Goal: Obtain resource: Obtain resource

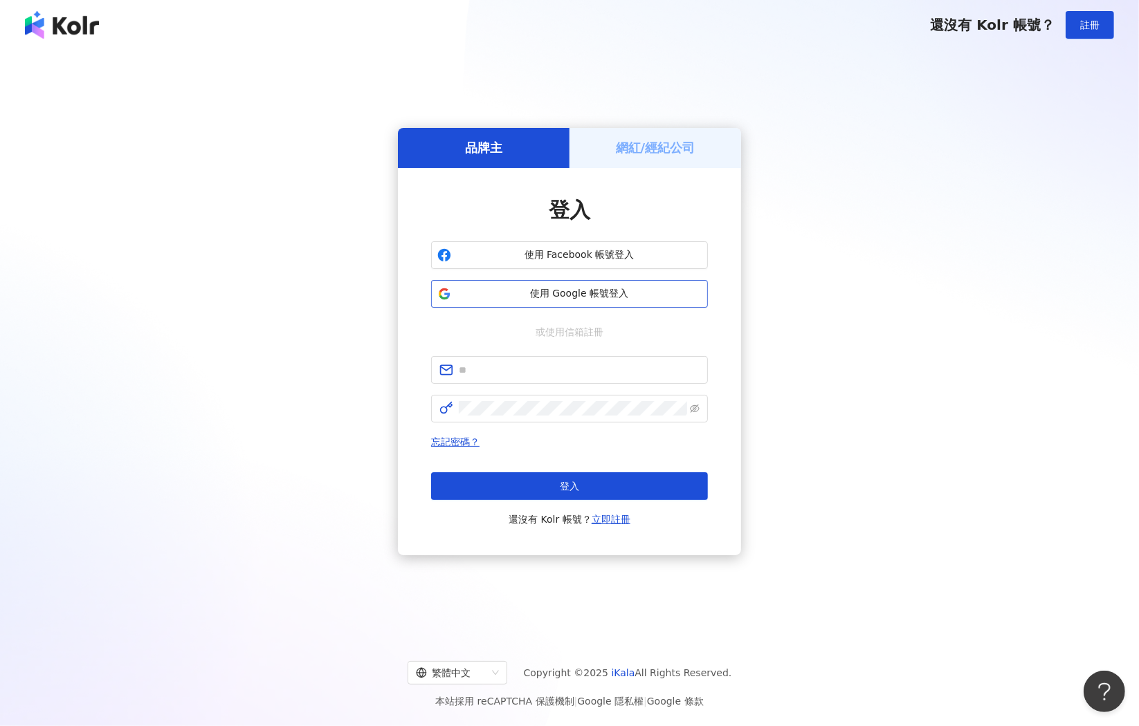
click at [532, 299] on span "使用 Google 帳號登入" at bounding box center [579, 294] width 245 height 14
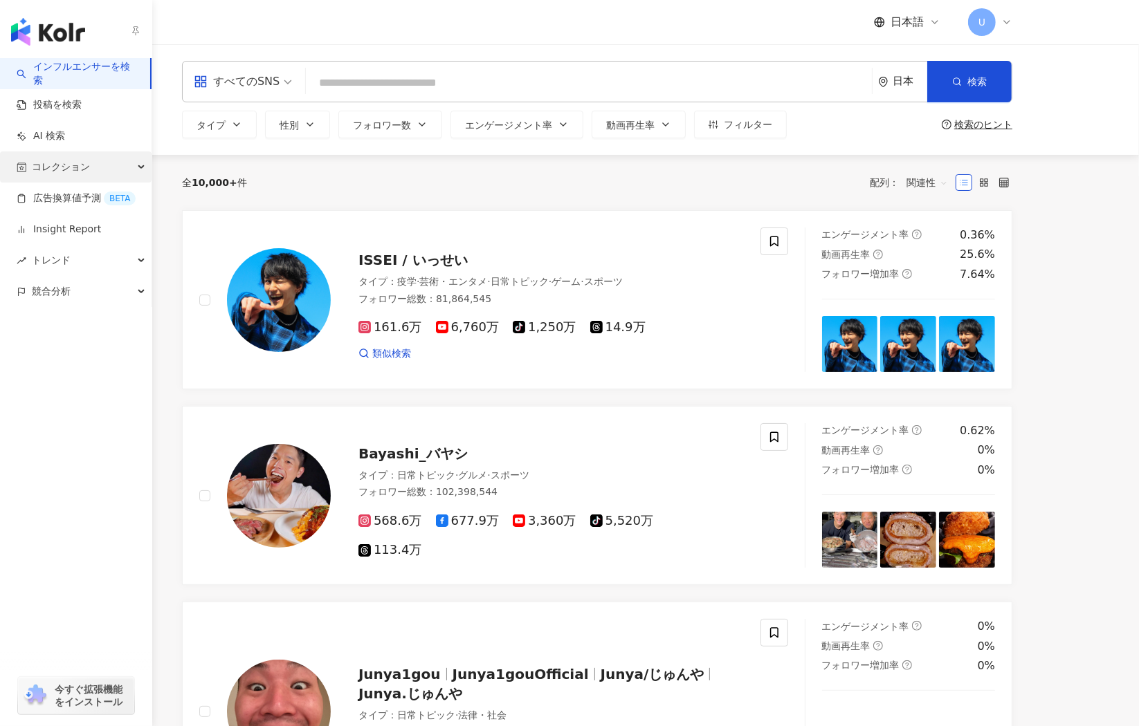
click at [51, 165] on span "コレクション" at bounding box center [61, 167] width 58 height 31
click at [64, 200] on link "全てのコレクション" at bounding box center [76, 199] width 87 height 14
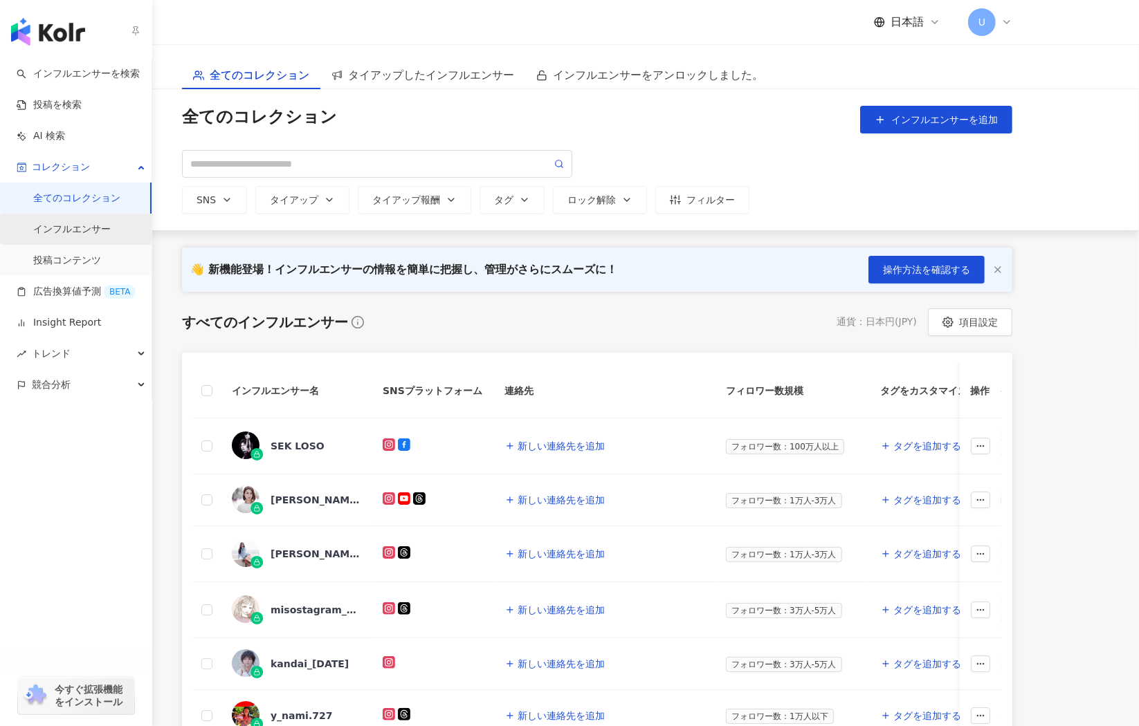
click at [67, 229] on link "インフルエンサー" at bounding box center [71, 230] width 77 height 14
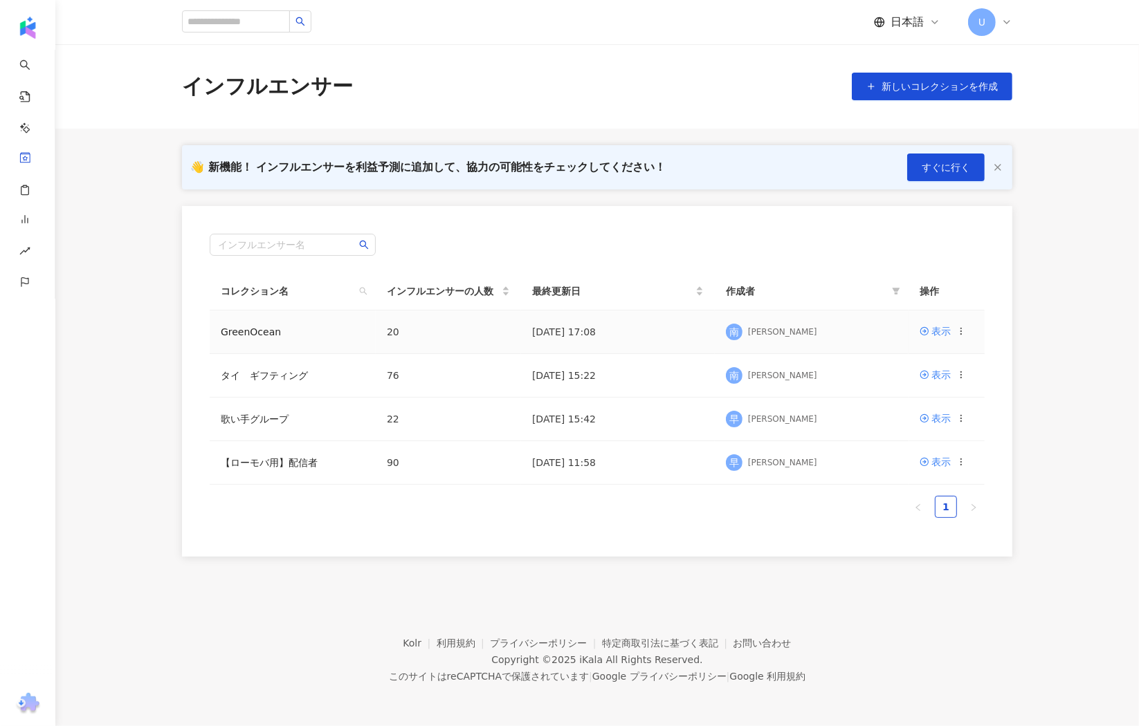
click at [264, 337] on td "GreenOcean" at bounding box center [293, 333] width 166 height 44
click at [262, 331] on link "GreenOcean" at bounding box center [251, 332] width 60 height 11
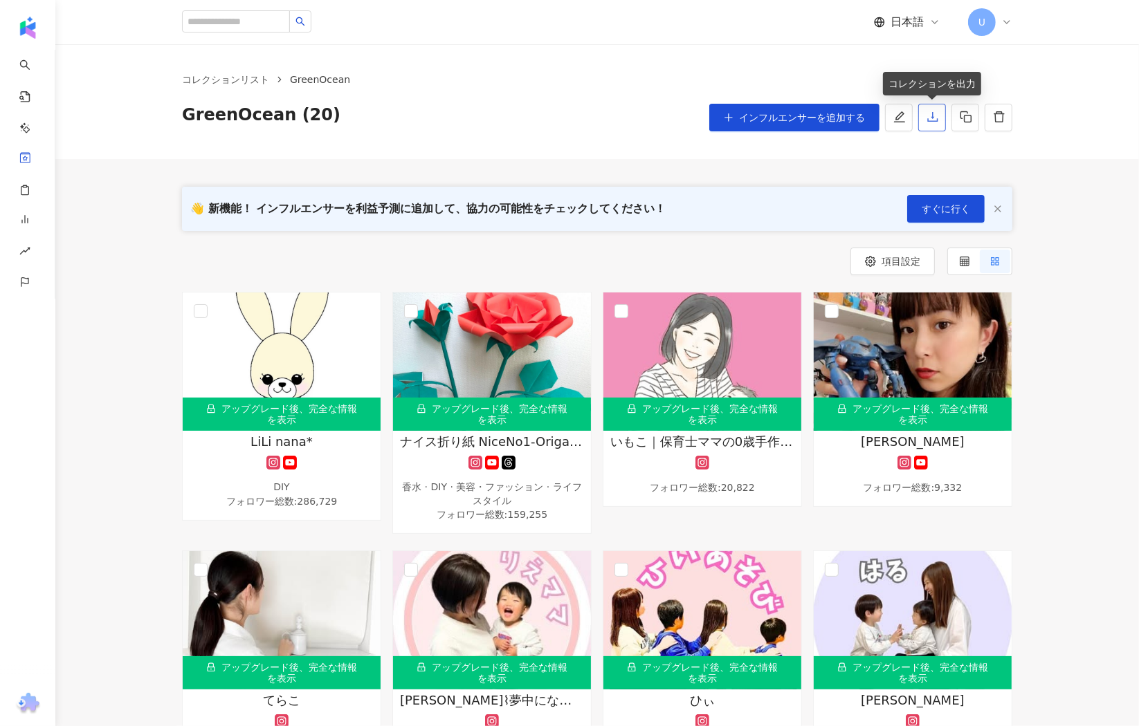
click at [933, 117] on icon "download" at bounding box center [932, 117] width 10 height 10
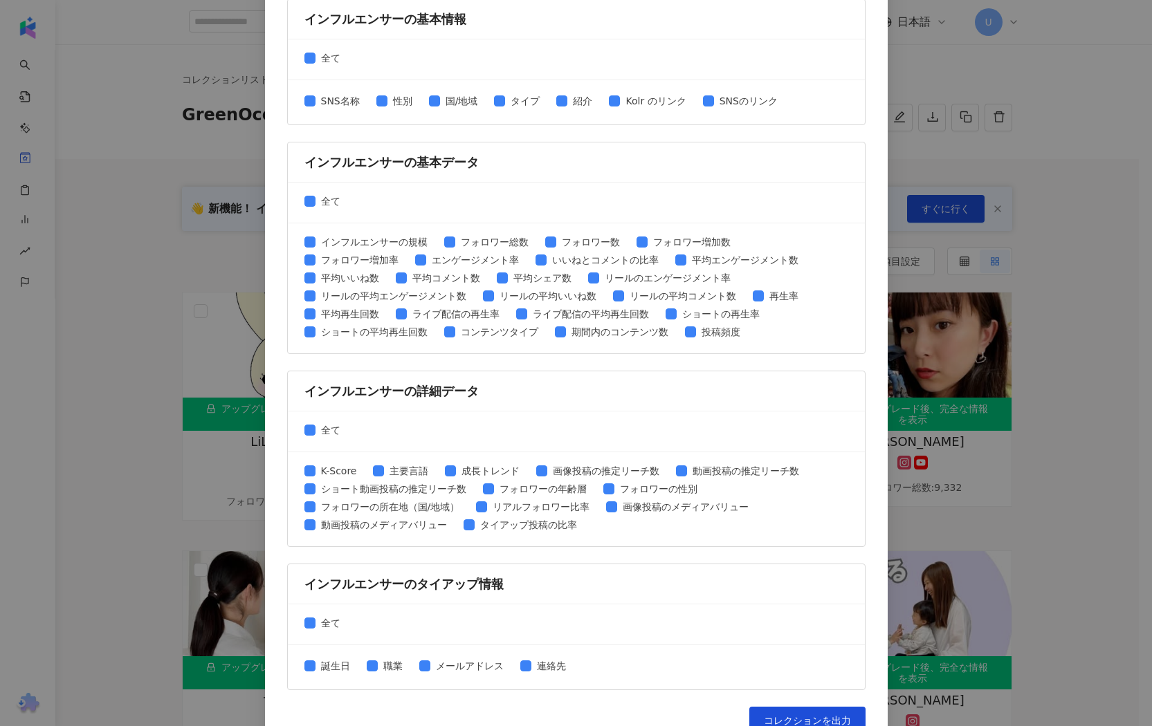
scroll to position [405, 0]
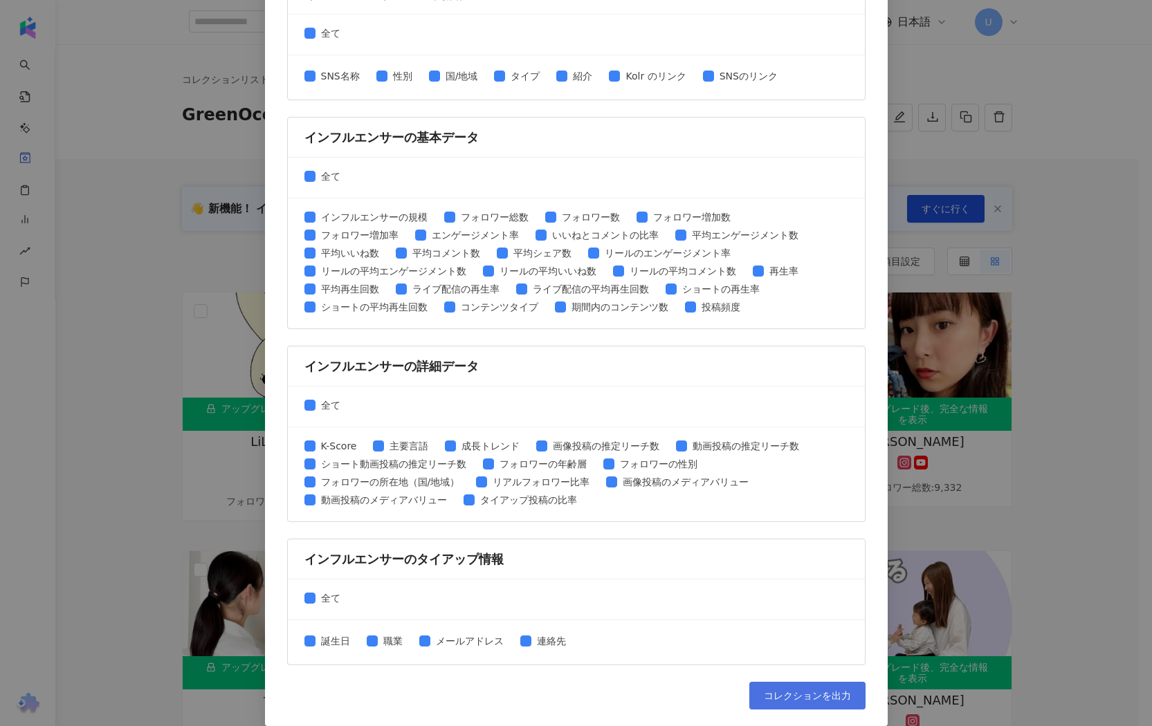
click at [783, 691] on span "コレクションを出力" at bounding box center [807, 696] width 87 height 11
click at [780, 691] on span "コレクションを出力" at bounding box center [807, 696] width 87 height 11
